Goal: Transaction & Acquisition: Subscribe to service/newsletter

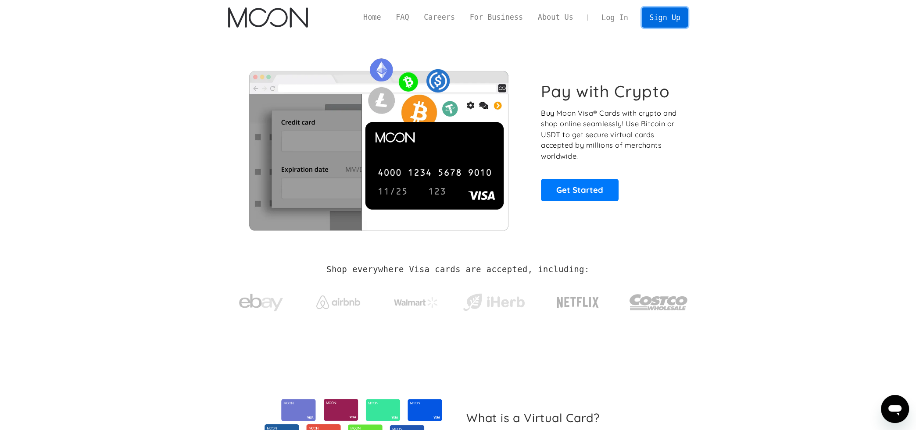
click at [664, 8] on link "Sign Up" at bounding box center [665, 17] width 46 height 20
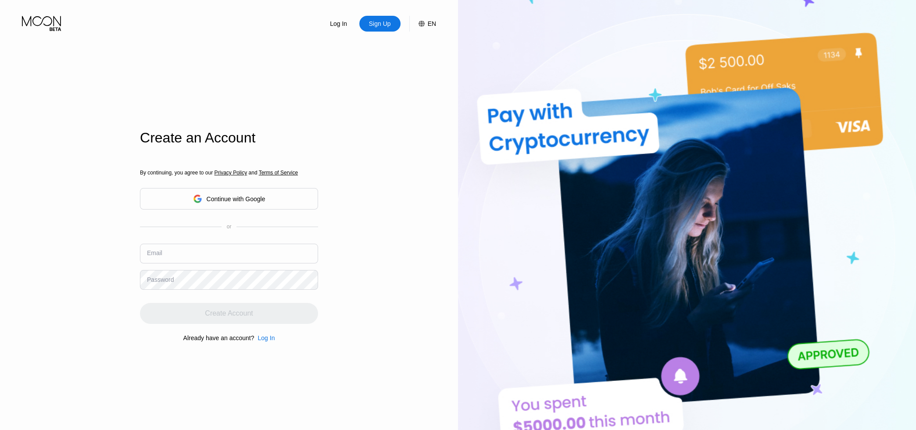
click at [167, 253] on input "text" at bounding box center [229, 254] width 178 height 20
paste input "lukas.aksu@emailn.de"
type input "lukas.aksu@emailn.de"
click at [199, 315] on div "Create Account" at bounding box center [229, 313] width 178 height 21
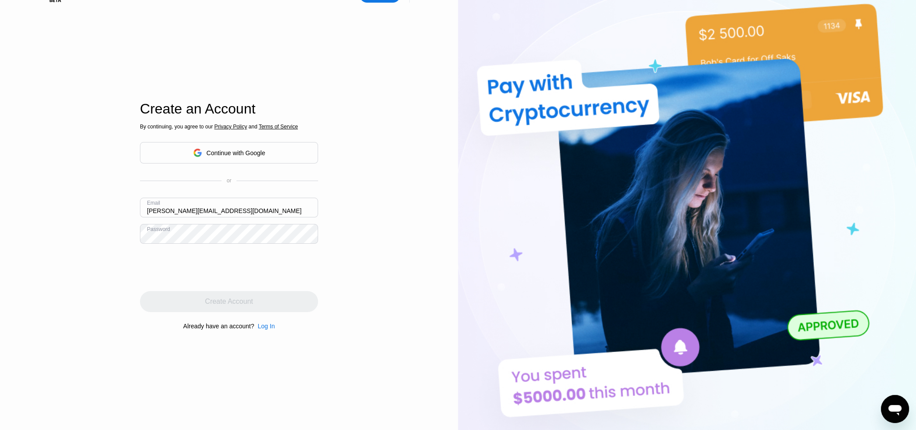
scroll to position [90, 0]
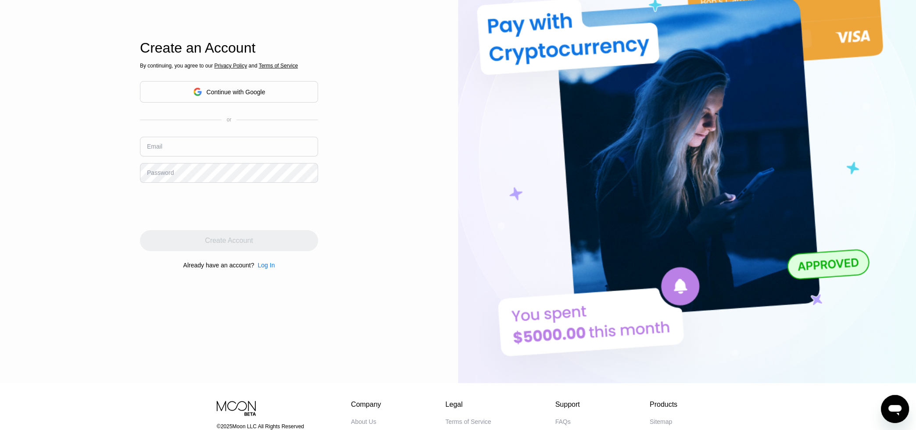
scroll to position [90, 0]
click at [223, 155] on input "text" at bounding box center [229, 147] width 178 height 20
paste input "lukas.aksu@emailn.de"
type input "lukas.aksu@emailn.de"
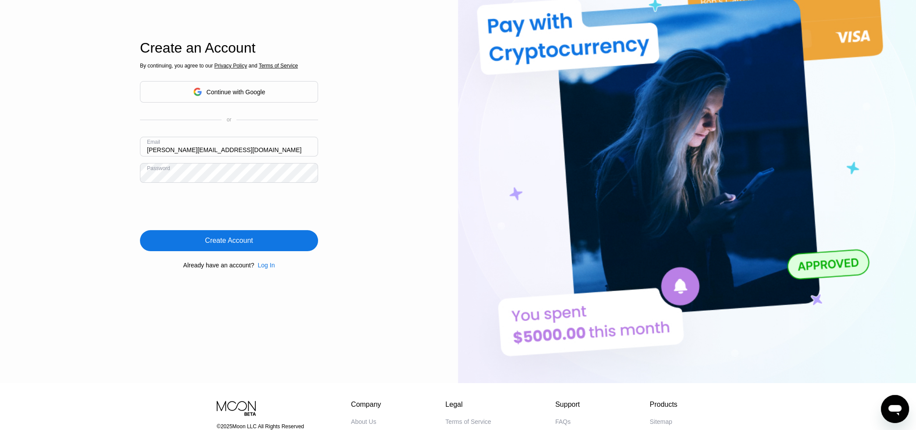
click at [248, 244] on div "Create Account" at bounding box center [229, 241] width 48 height 9
